Goal: Check status: Check status

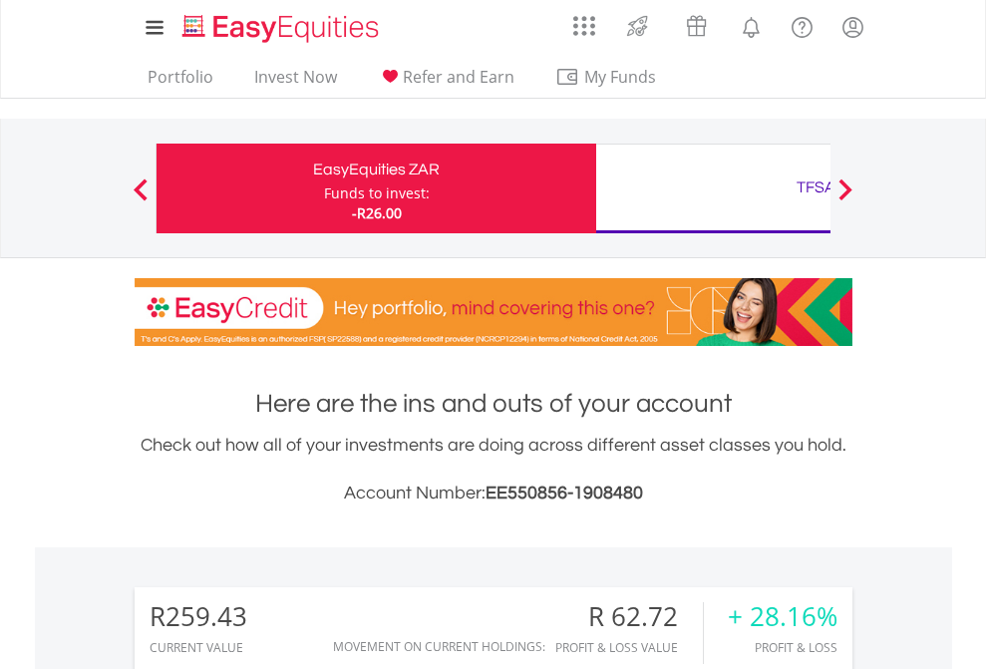
scroll to position [191, 313]
click at [324, 188] on div "Funds to invest:" at bounding box center [377, 193] width 106 height 20
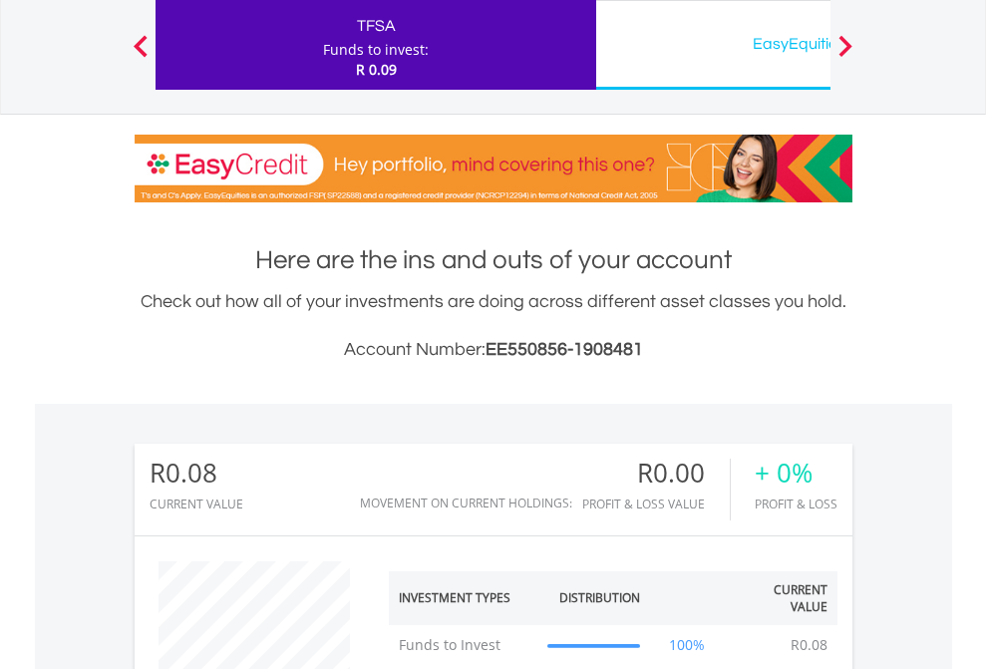
click at [713, 45] on div "EasyEquities USD" at bounding box center [816, 44] width 416 height 28
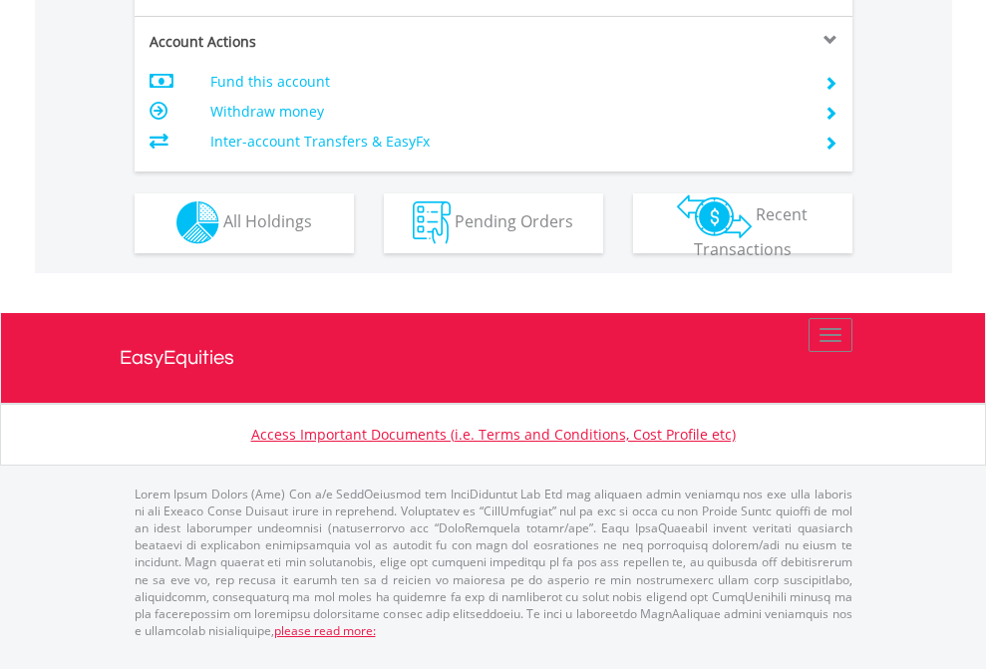
scroll to position [1864, 0]
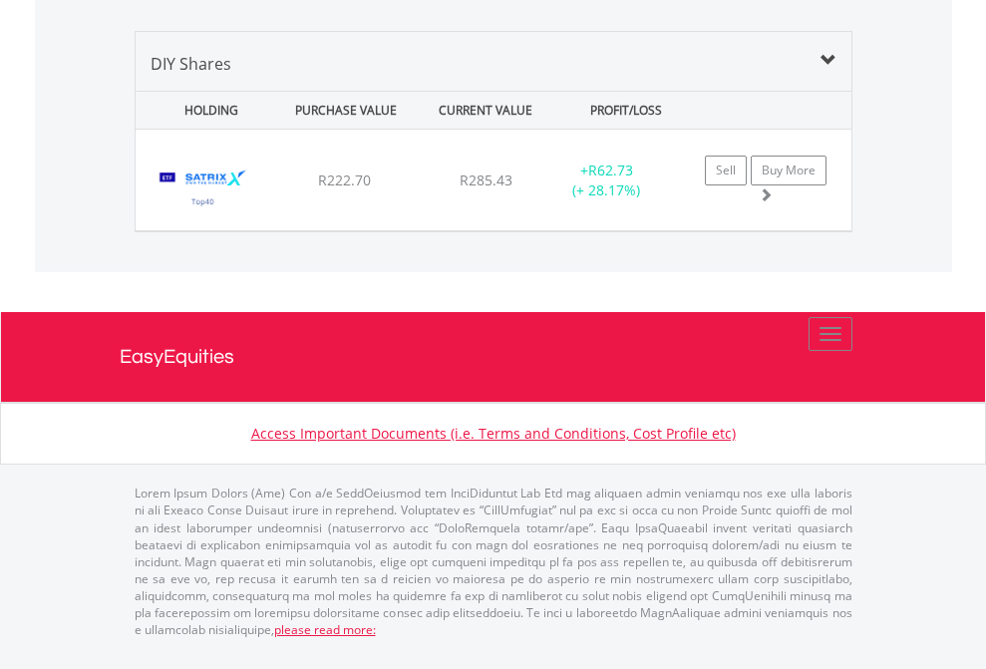
scroll to position [191, 313]
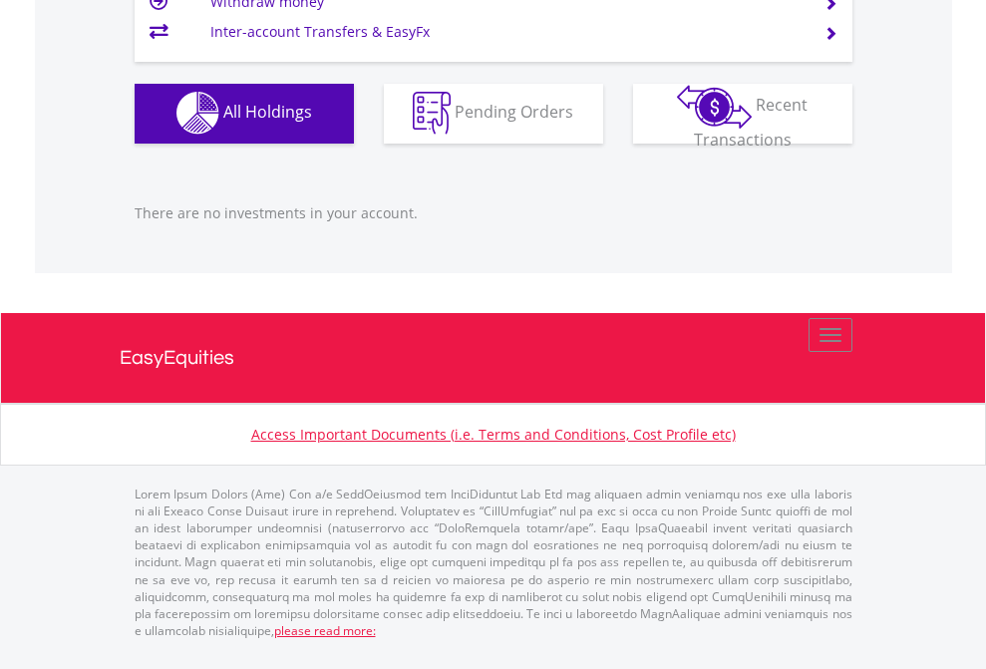
scroll to position [191, 313]
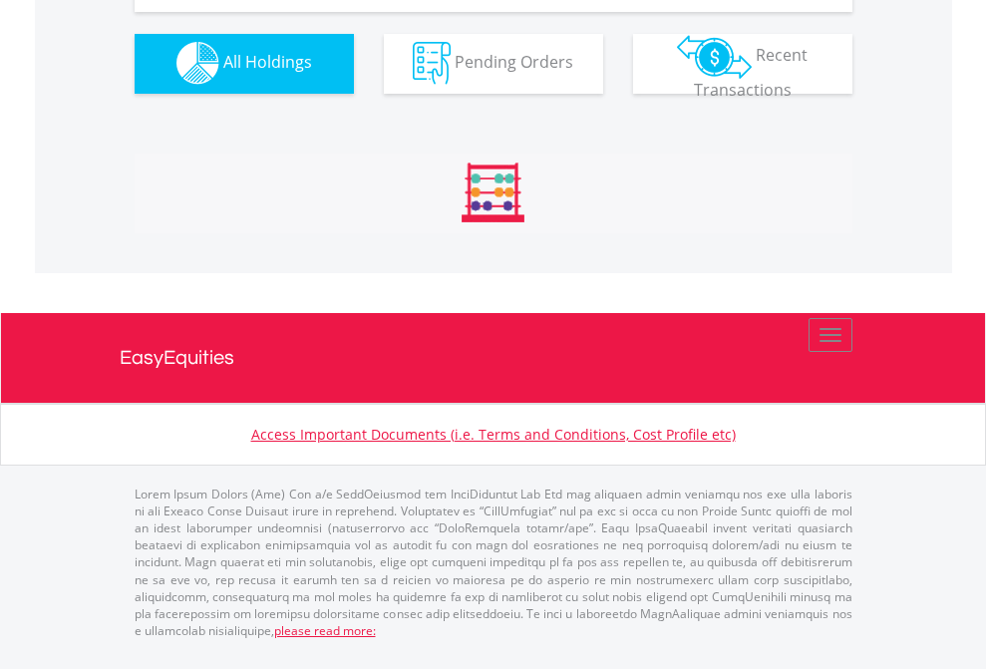
scroll to position [1974, 0]
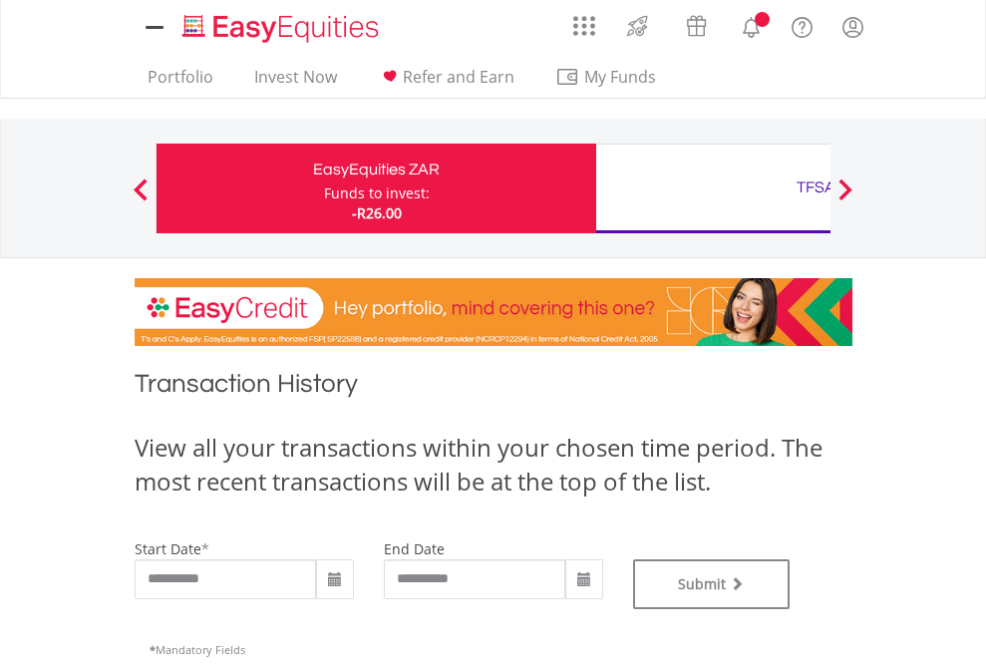
type input "**********"
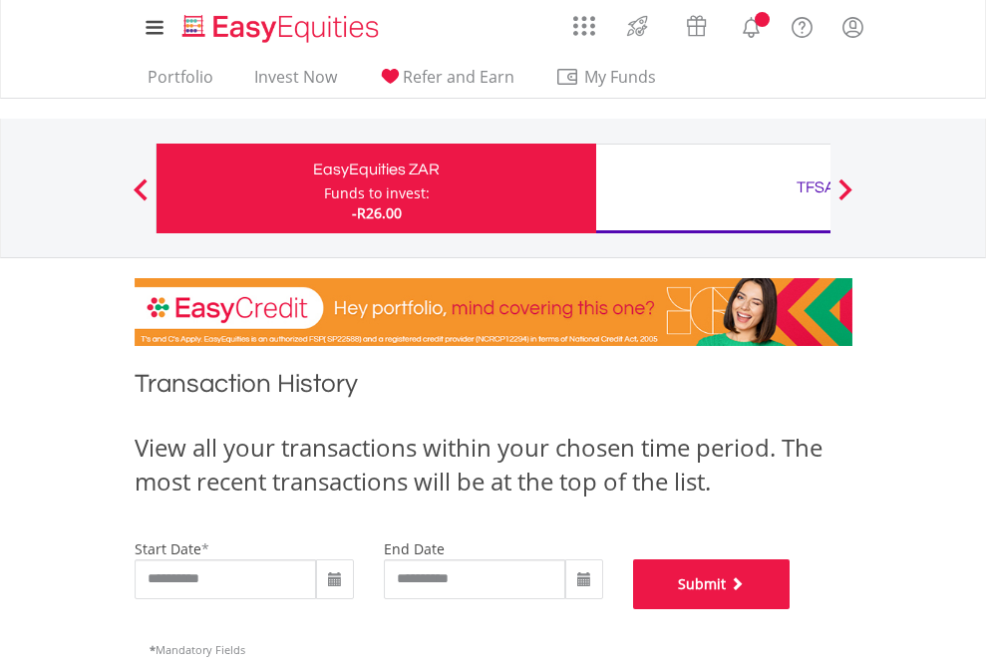
click at [791, 609] on button "Submit" at bounding box center [712, 584] width 158 height 50
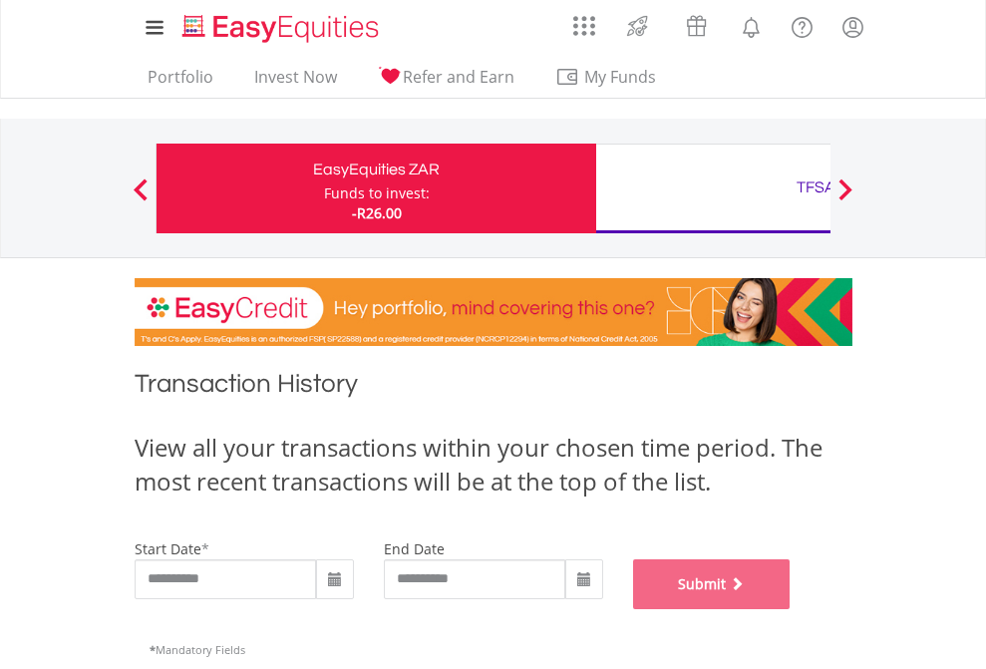
scroll to position [809, 0]
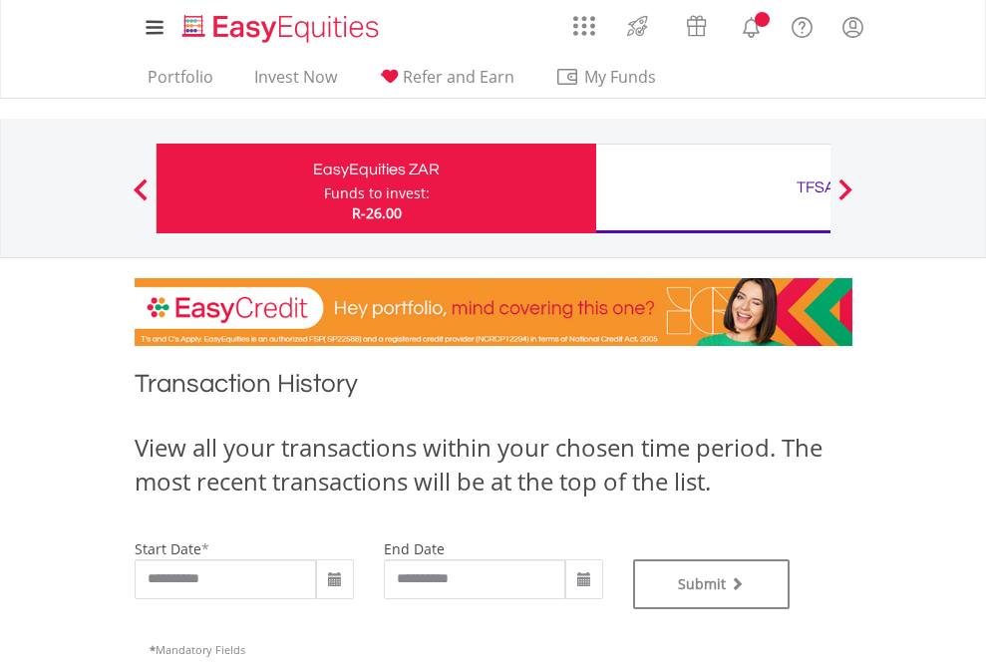
click at [713, 188] on div "TFSA" at bounding box center [816, 187] width 416 height 28
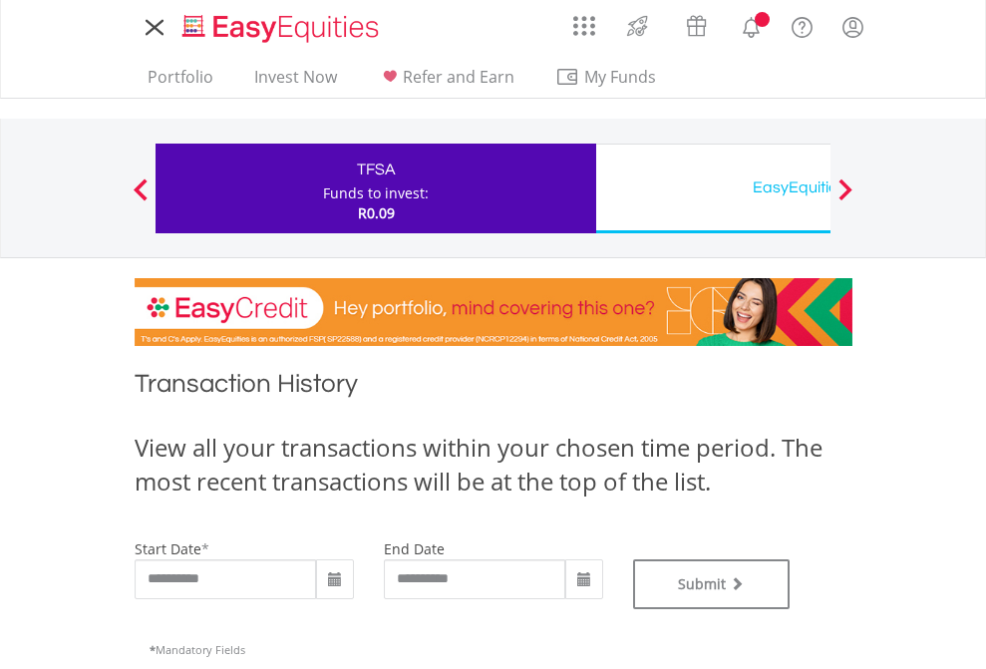
type input "**********"
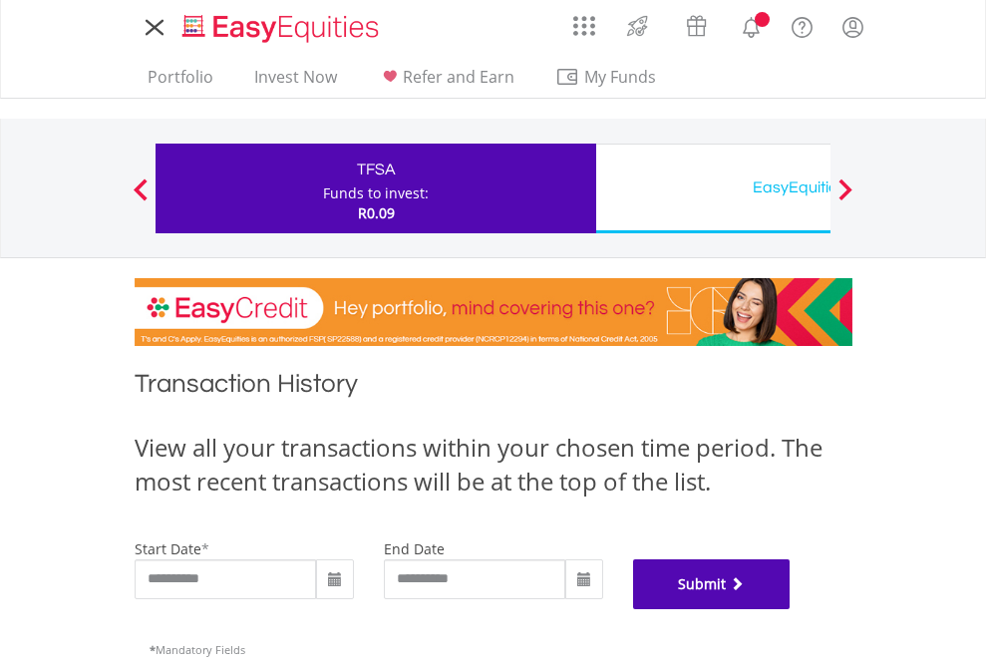
click at [791, 609] on button "Submit" at bounding box center [712, 584] width 158 height 50
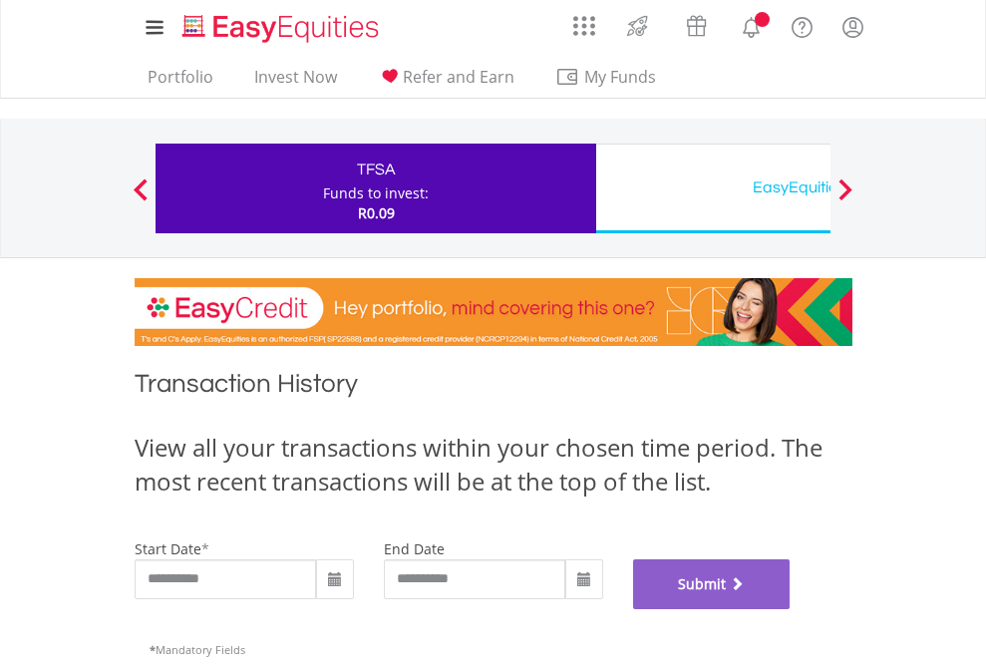
scroll to position [809, 0]
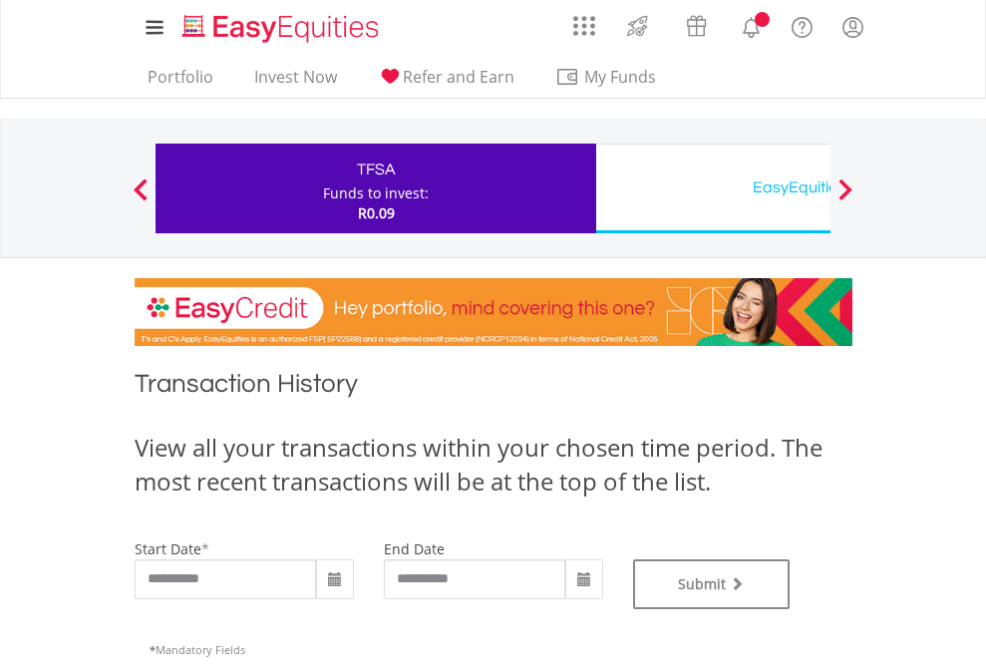
click at [713, 188] on div "EasyEquities USD" at bounding box center [816, 187] width 416 height 28
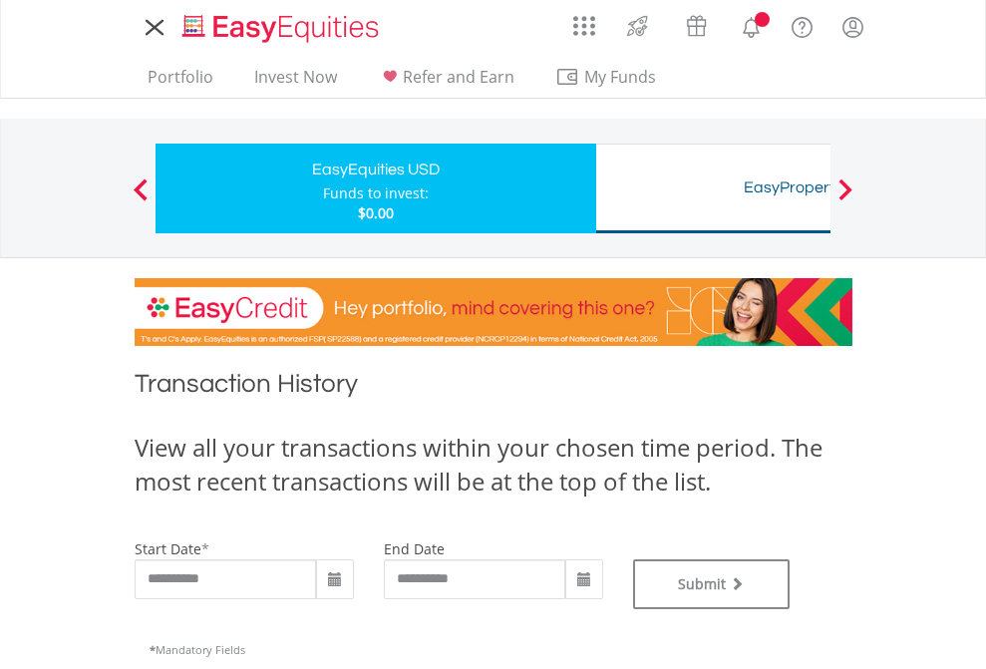
type input "**********"
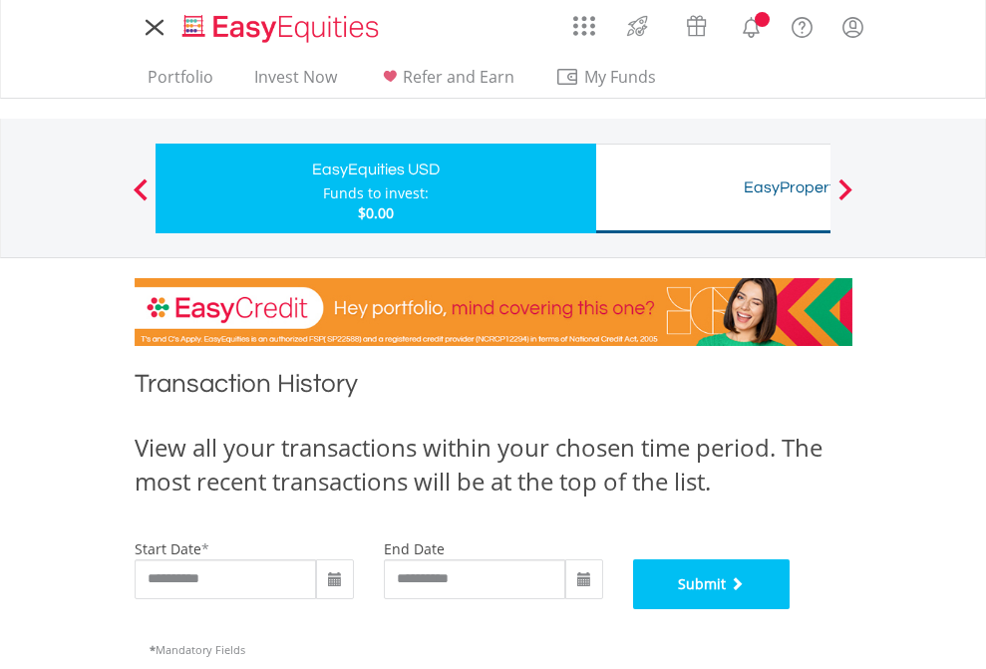
click at [791, 609] on button "Submit" at bounding box center [712, 584] width 158 height 50
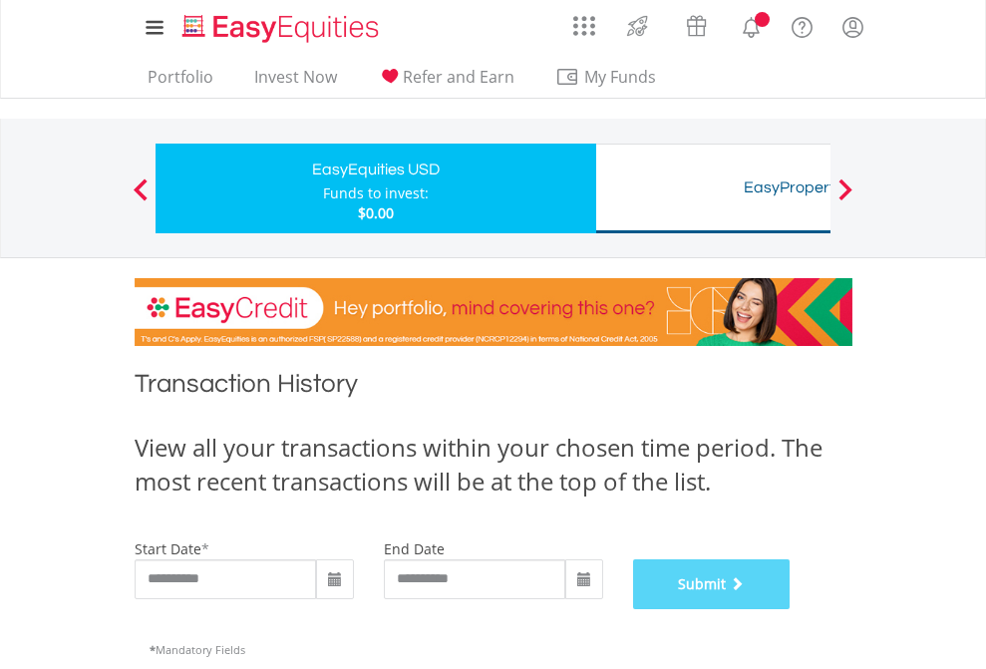
scroll to position [809, 0]
